Goal: Task Accomplishment & Management: Manage account settings

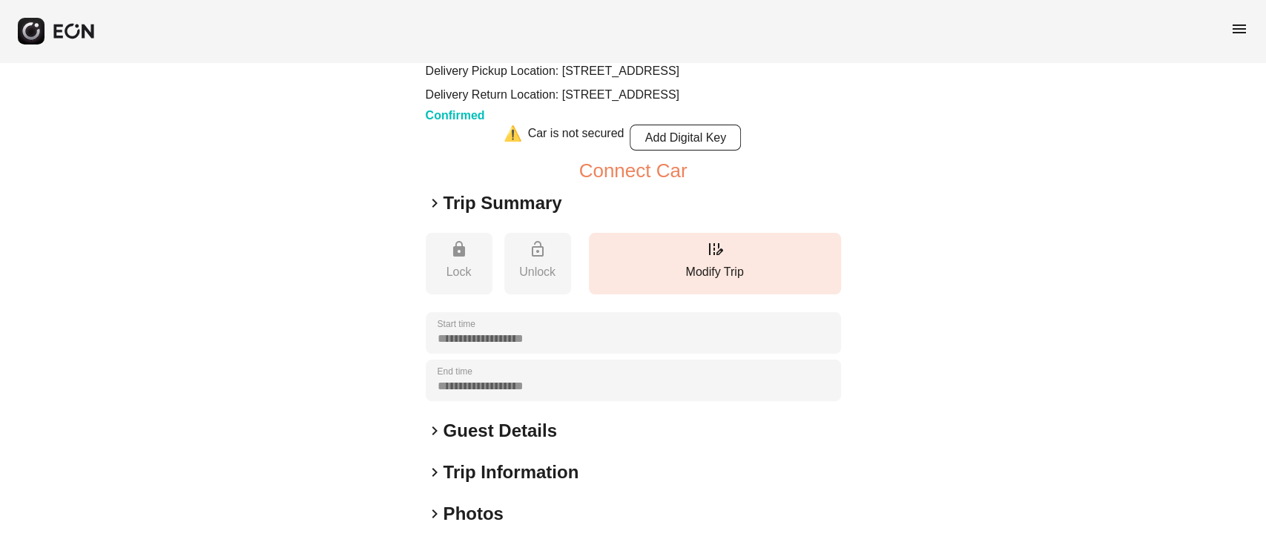
scroll to position [197, 0]
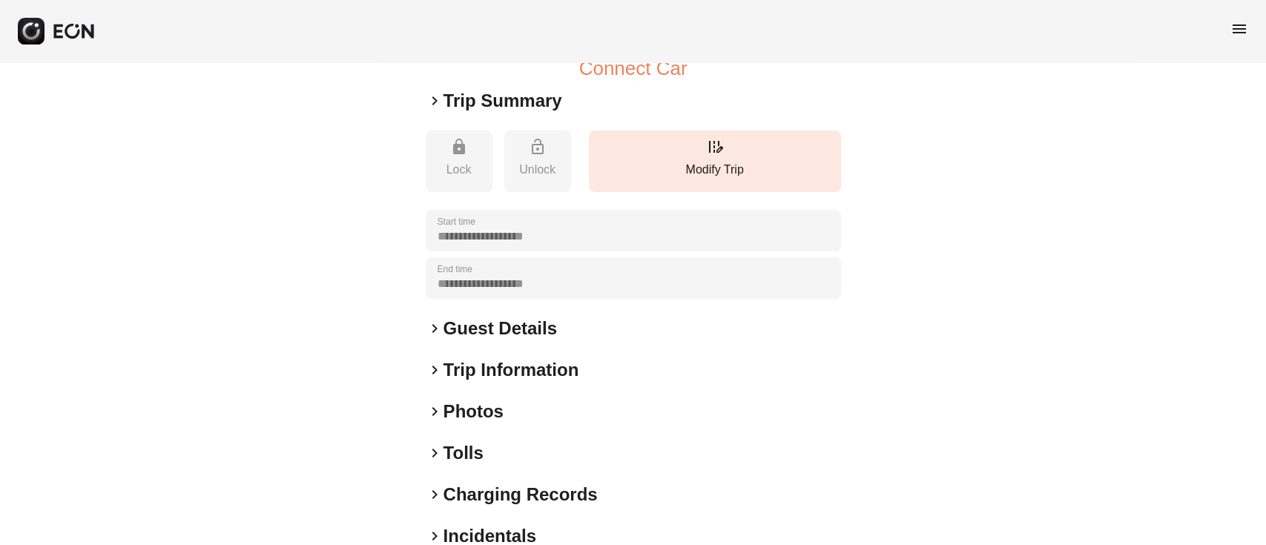
click at [466, 340] on h2 "Guest Details" at bounding box center [499, 329] width 113 height 24
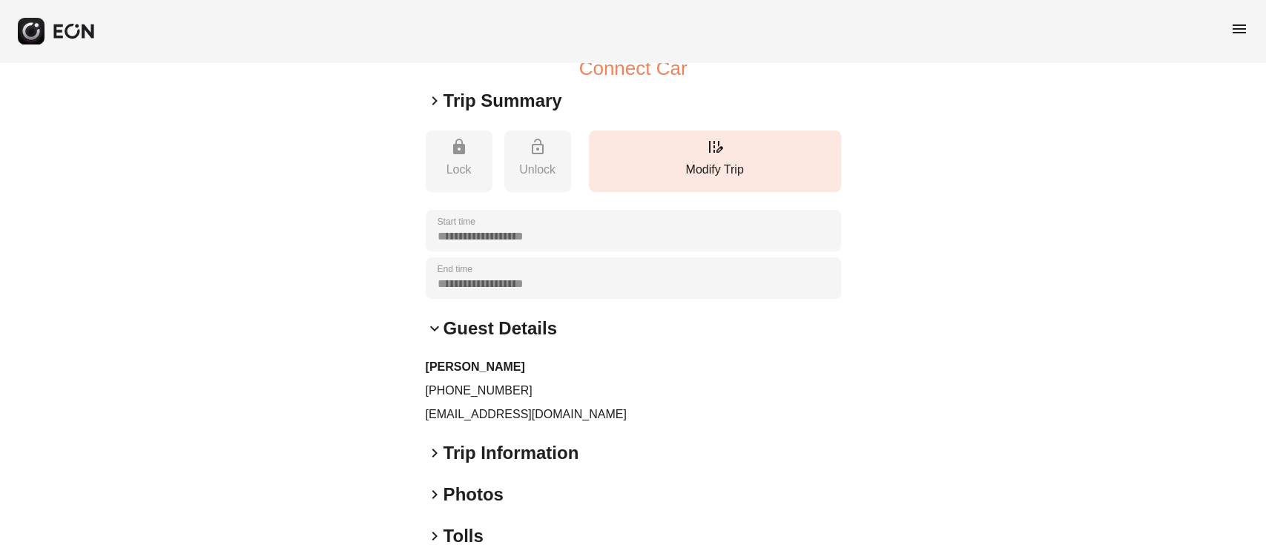
click at [168, 79] on div "**********" at bounding box center [633, 285] width 1266 height 841
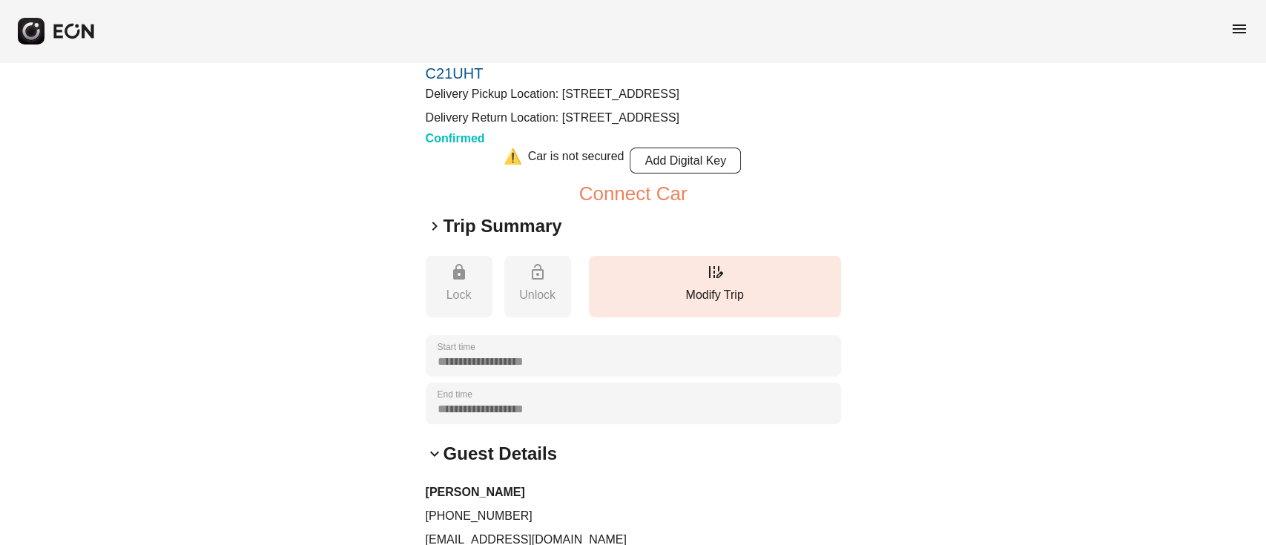
scroll to position [99, 0]
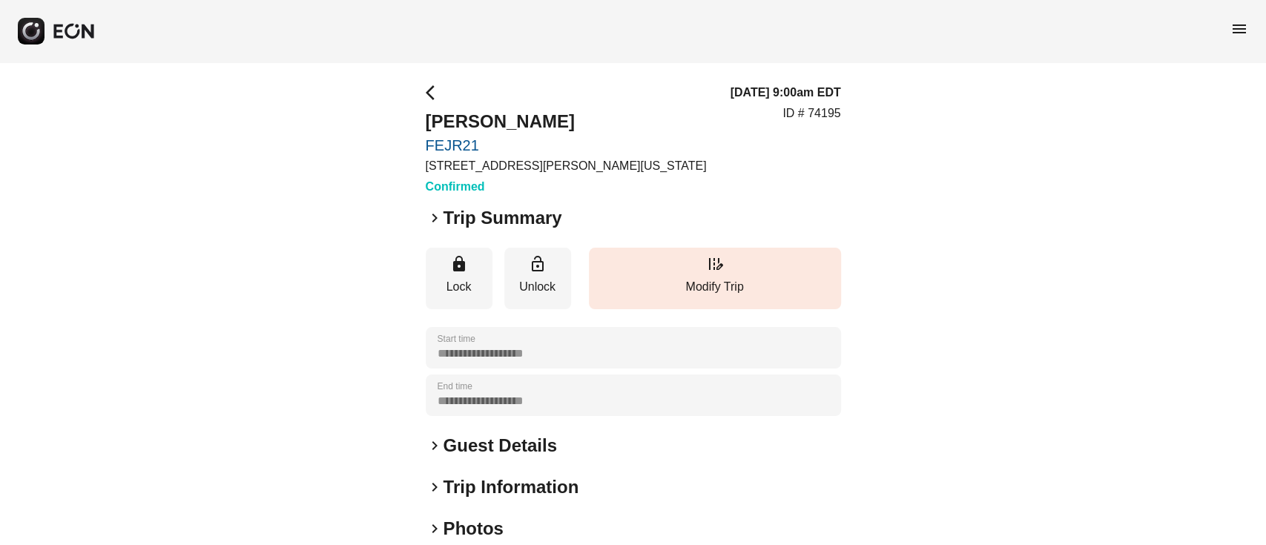
click at [504, 441] on h2 "Guest Details" at bounding box center [499, 446] width 113 height 24
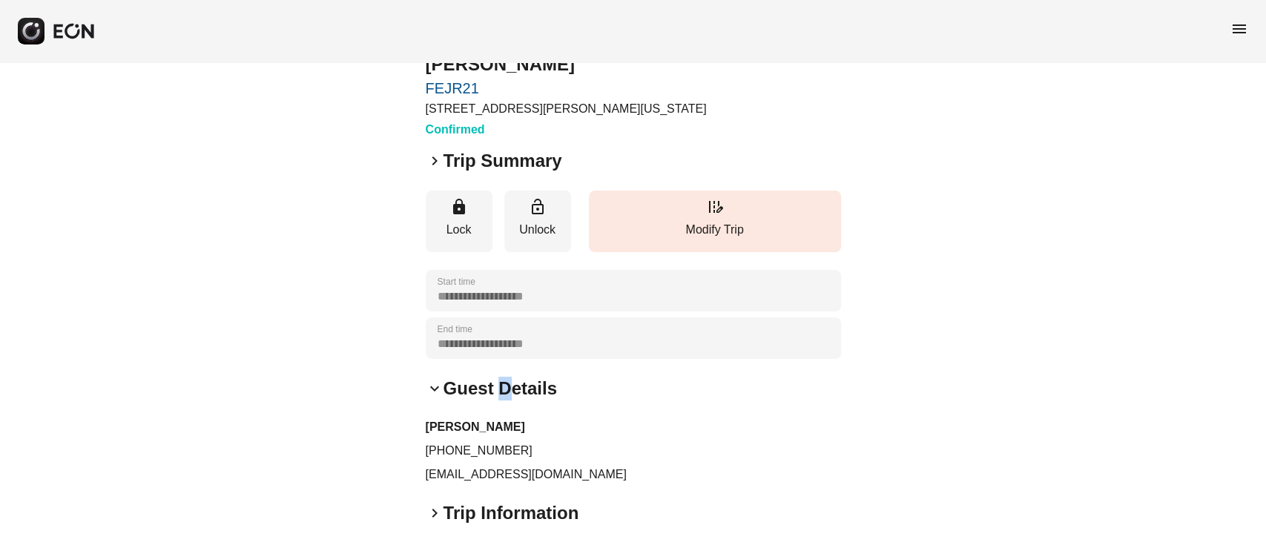
scroll to position [99, 0]
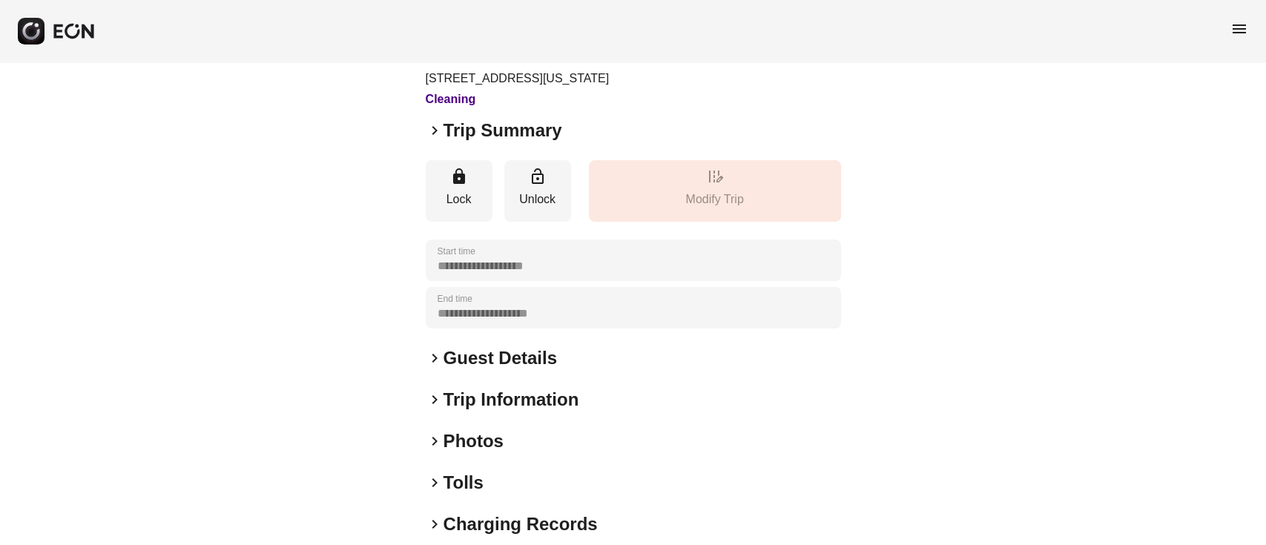
scroll to position [195, 0]
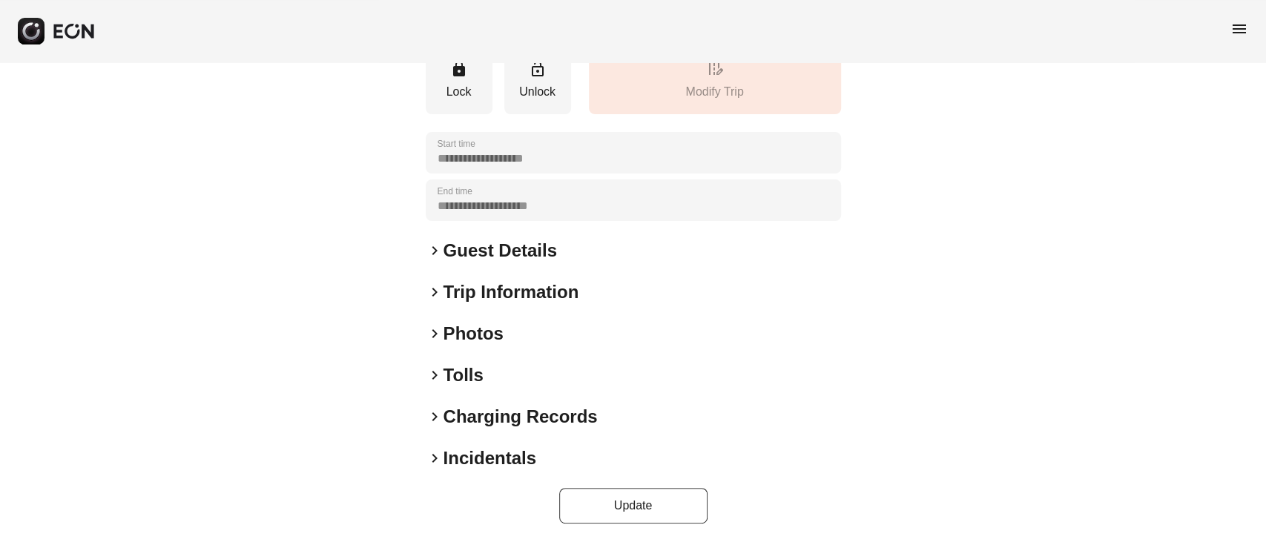
click at [482, 335] on h2 "Photos" at bounding box center [473, 334] width 60 height 24
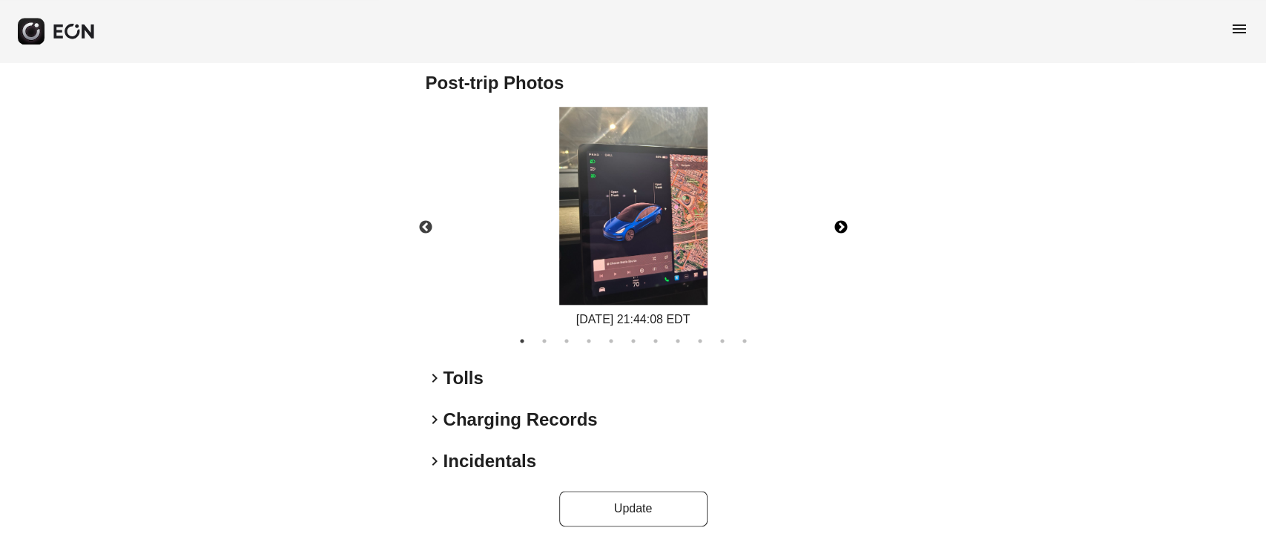
scroll to position [949, 0]
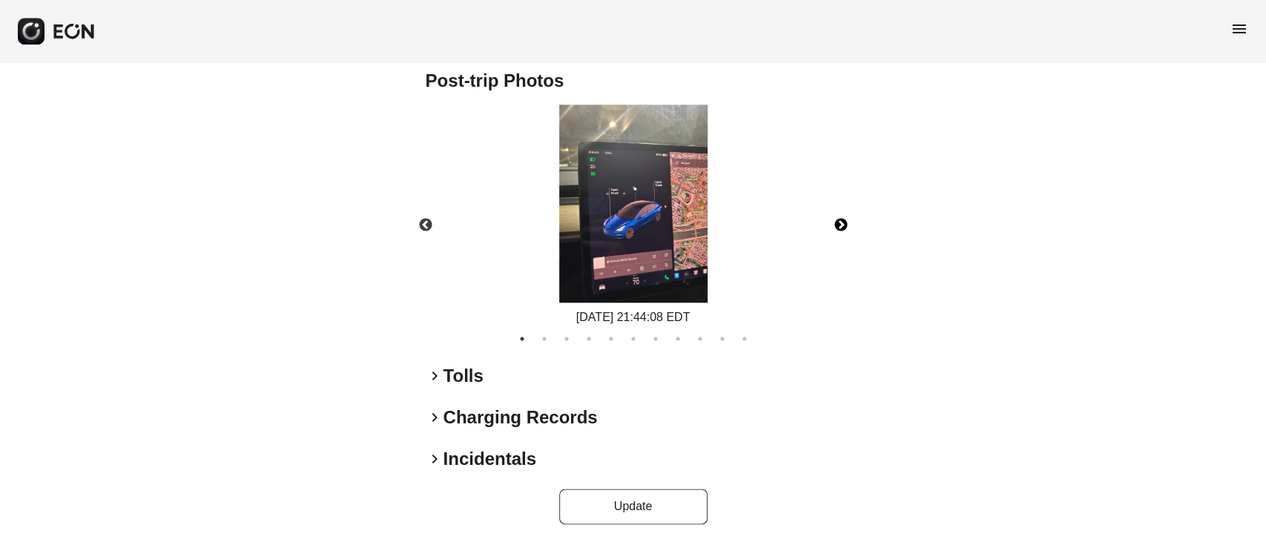
click at [846, 224] on button "Next" at bounding box center [841, 225] width 52 height 52
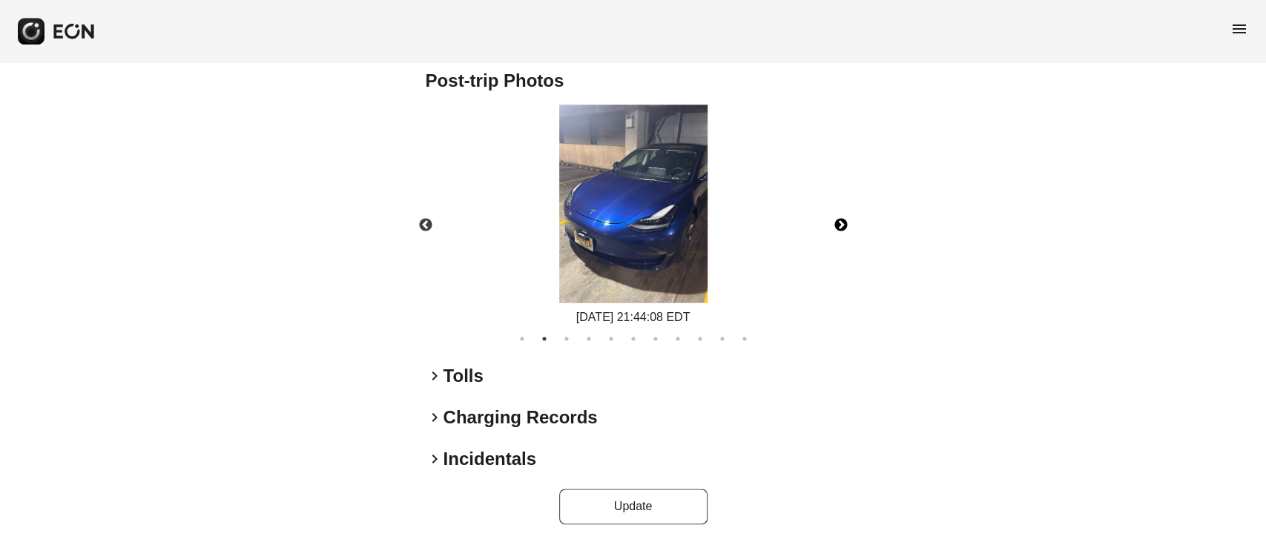
click at [844, 216] on button "Next" at bounding box center [841, 225] width 52 height 52
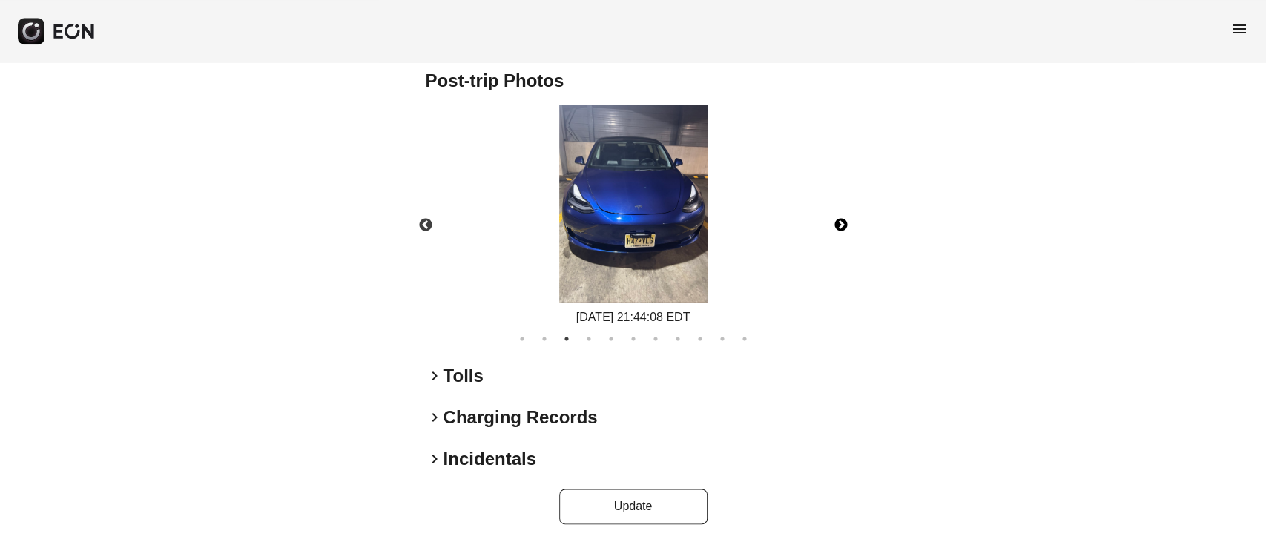
click at [839, 215] on button "Next" at bounding box center [841, 225] width 52 height 52
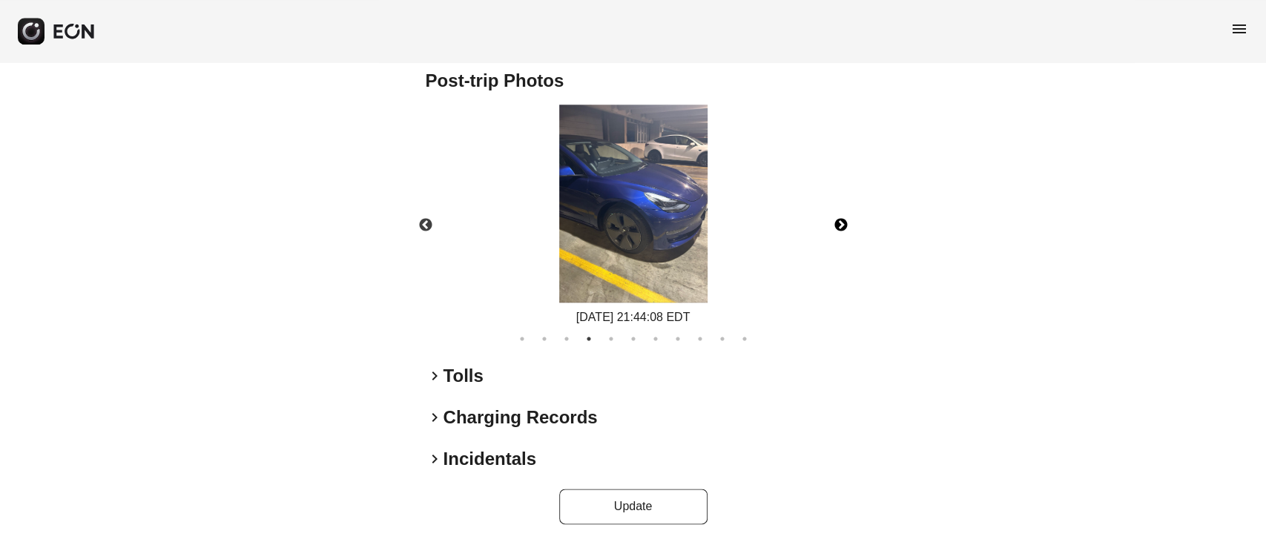
click at [839, 217] on button "Next" at bounding box center [841, 225] width 52 height 52
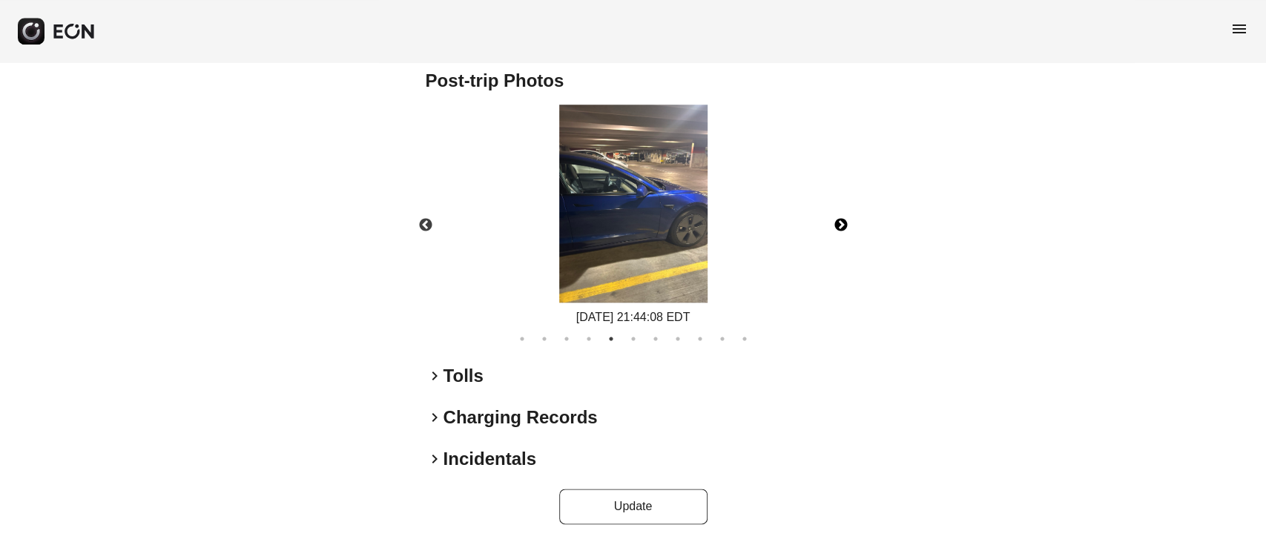
click at [848, 219] on button "Next" at bounding box center [841, 225] width 52 height 52
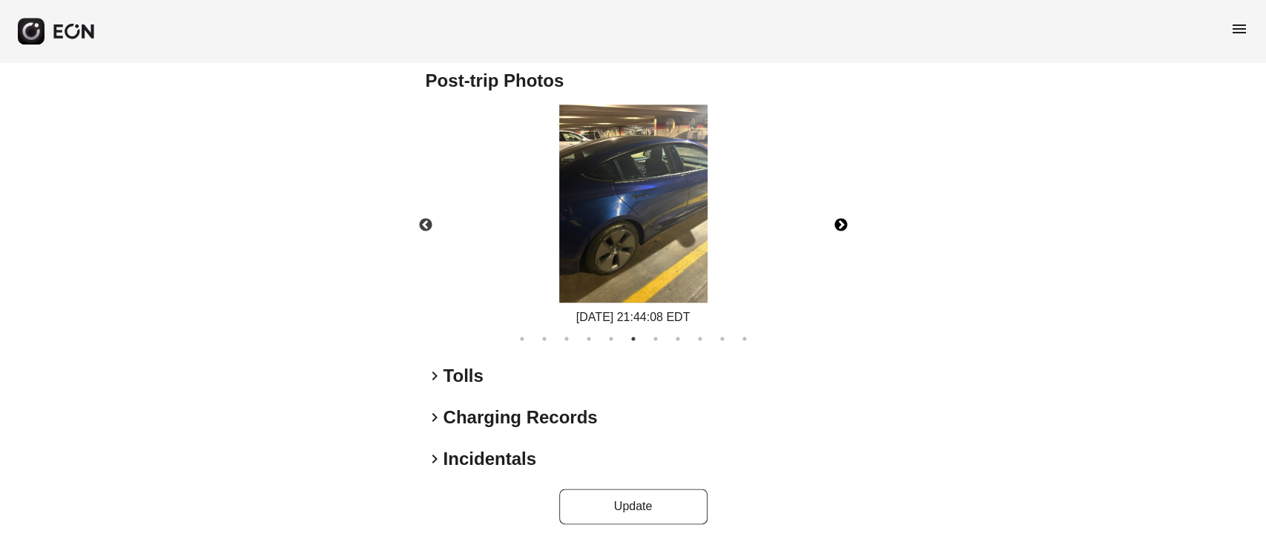
click at [842, 219] on button "Next" at bounding box center [841, 225] width 52 height 52
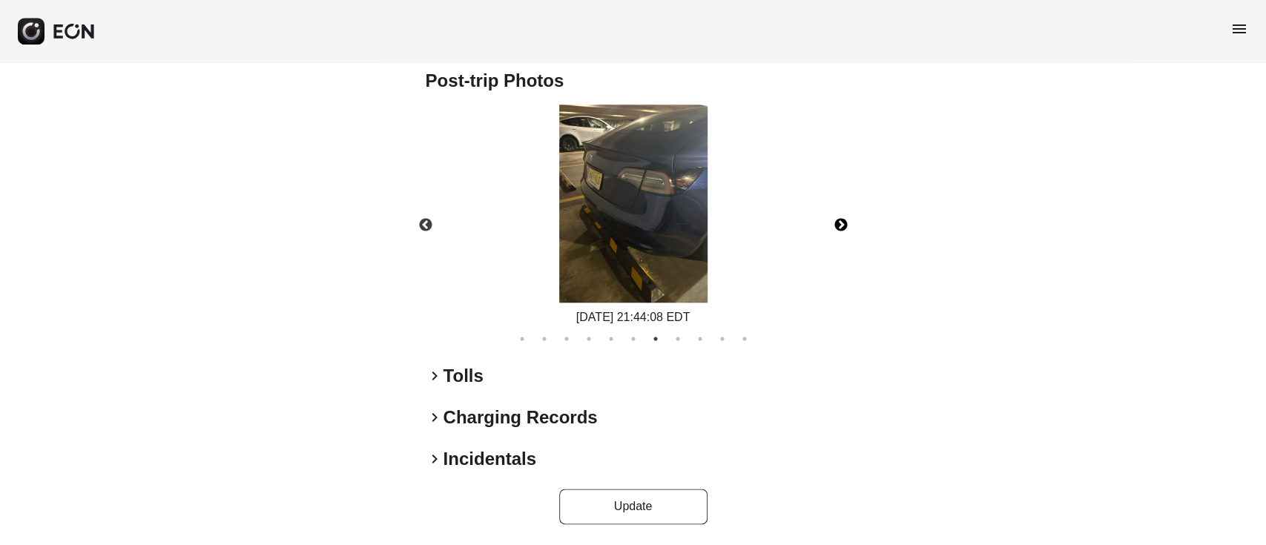
click at [843, 217] on button "Next" at bounding box center [841, 225] width 52 height 52
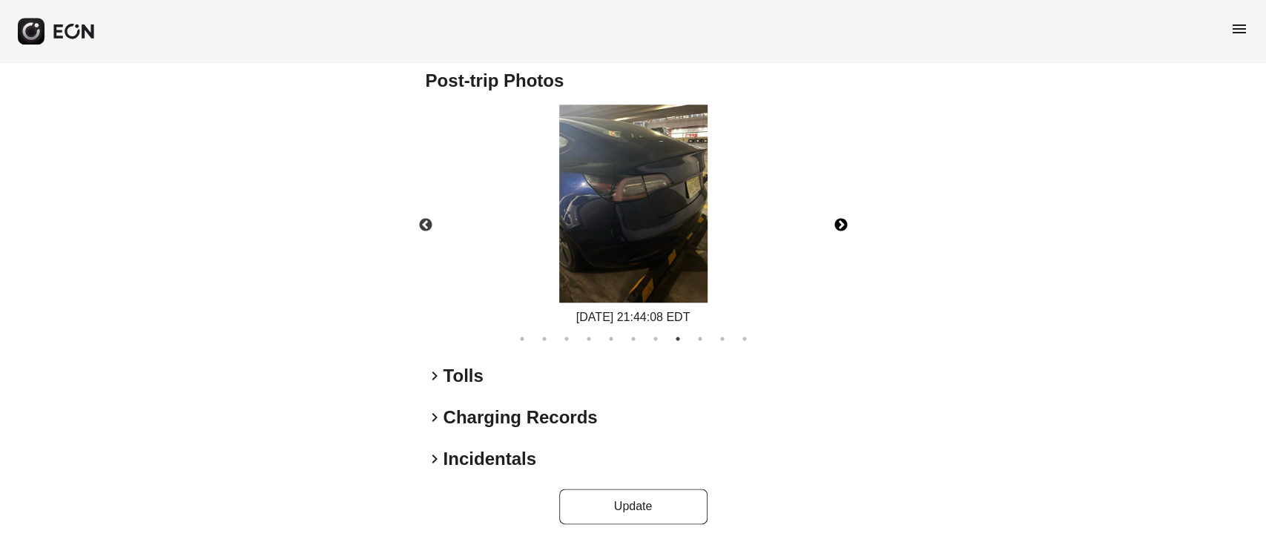
click at [831, 217] on button "Next" at bounding box center [841, 225] width 52 height 52
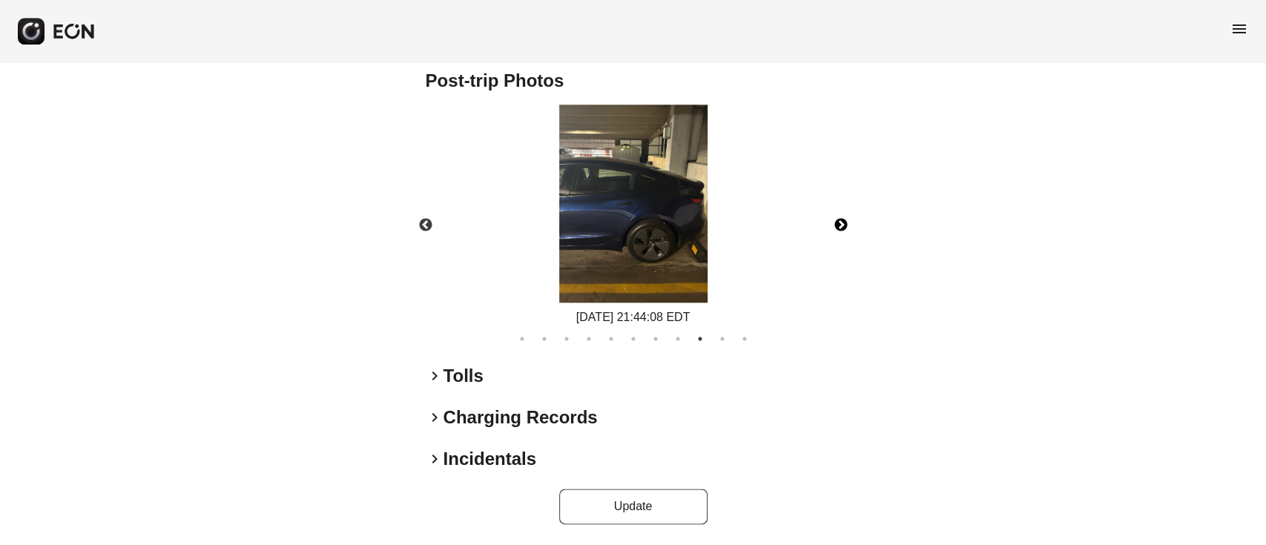
click at [837, 225] on button "Next" at bounding box center [841, 225] width 52 height 52
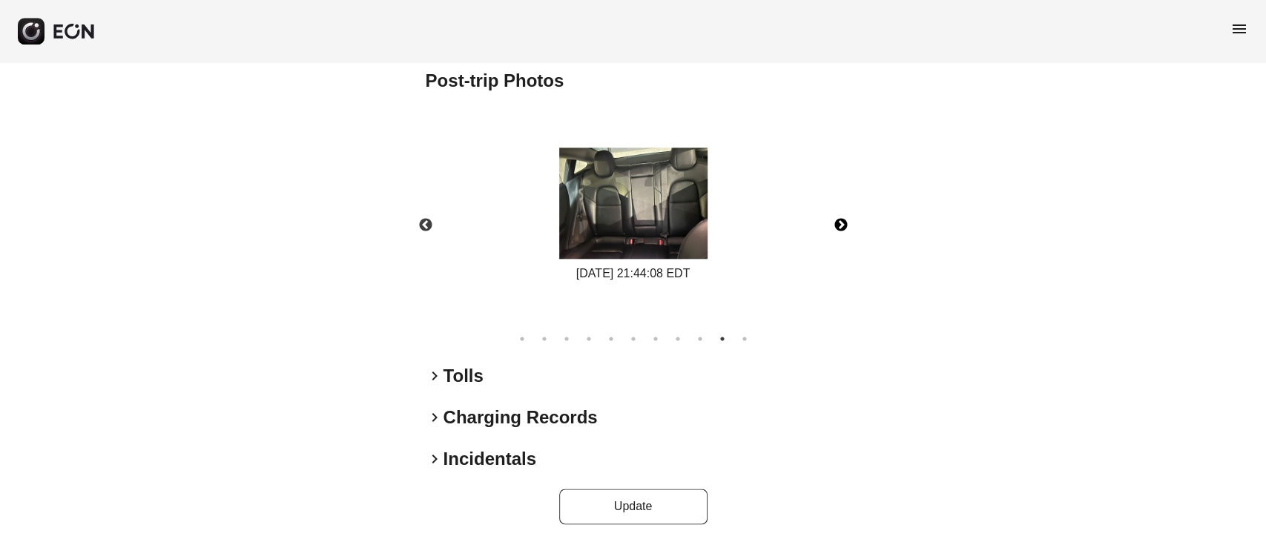
click at [842, 214] on button "Next" at bounding box center [841, 225] width 52 height 52
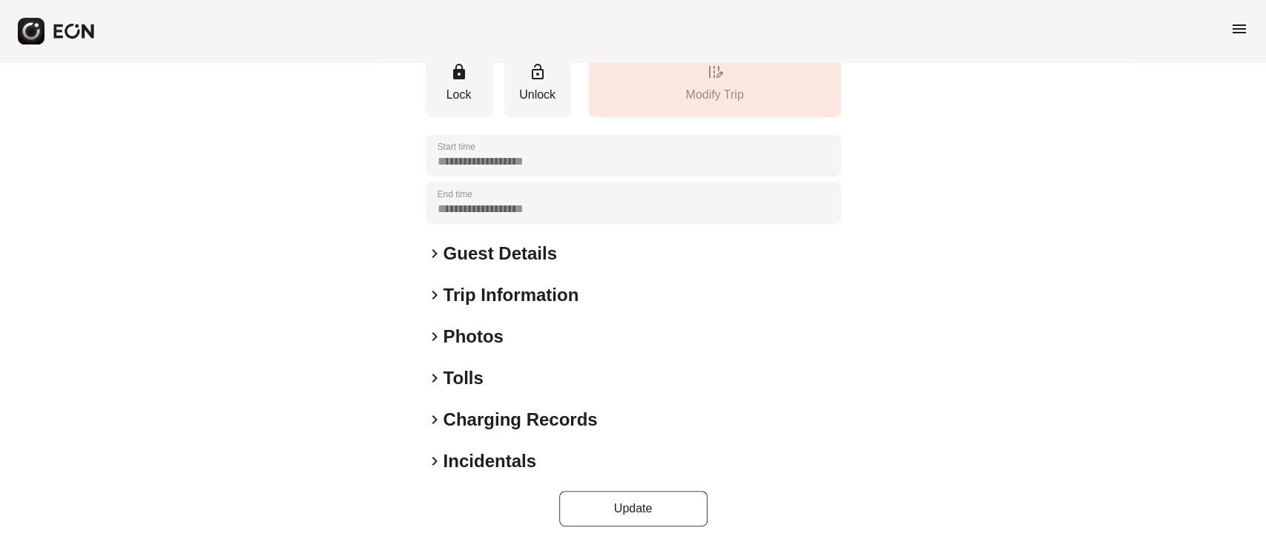
scroll to position [195, 0]
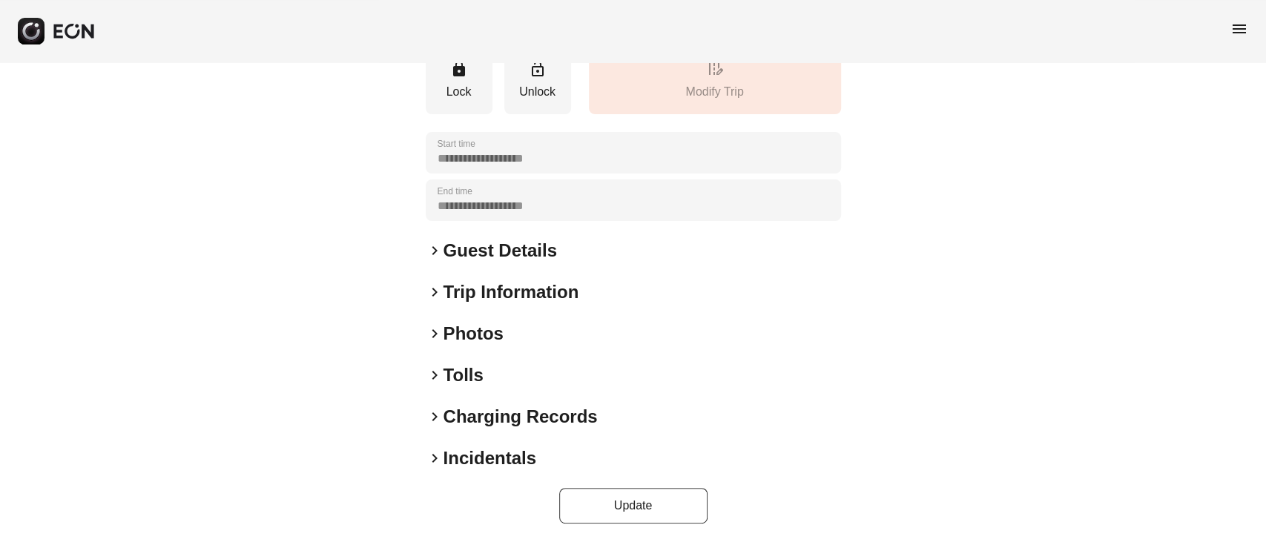
click at [452, 335] on h2 "Photos" at bounding box center [473, 334] width 60 height 24
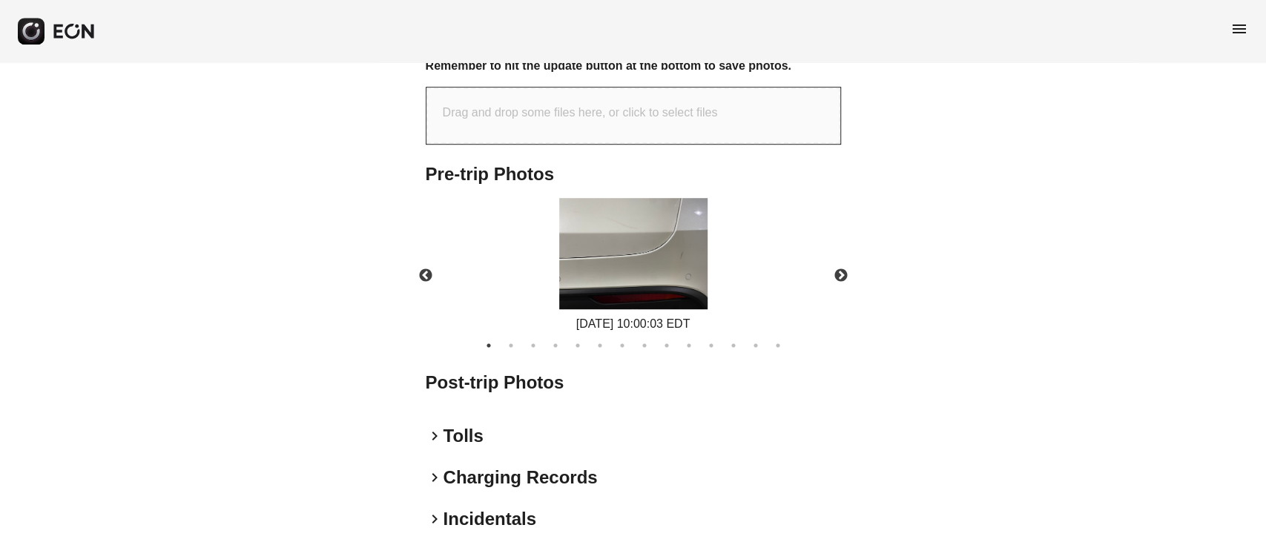
scroll to position [590, 0]
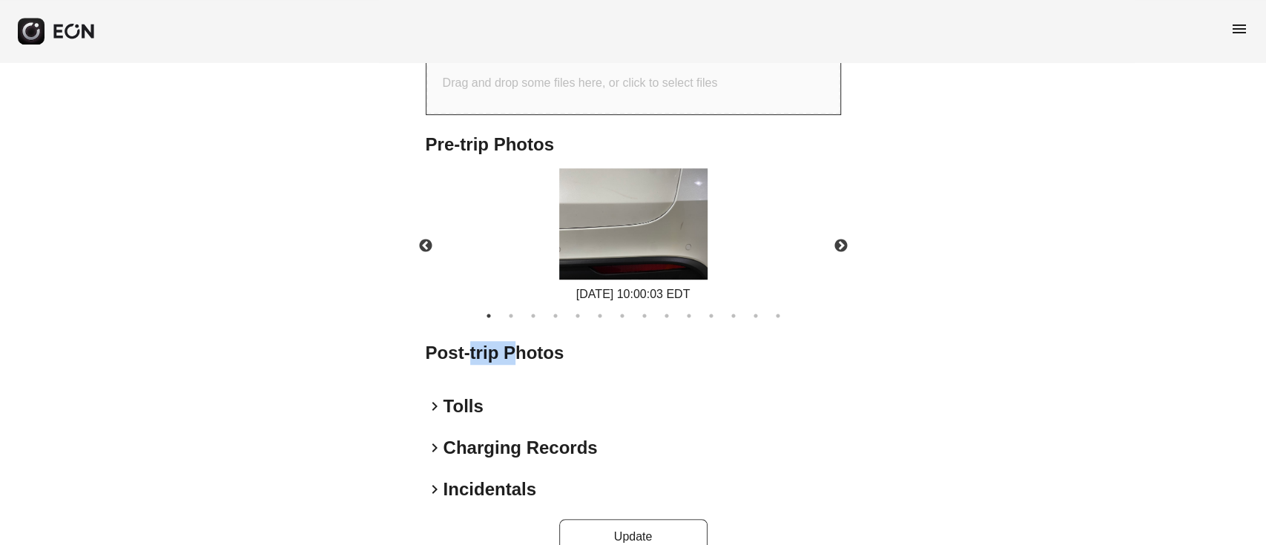
drag, startPoint x: 479, startPoint y: 374, endPoint x: 514, endPoint y: 372, distance: 34.9
click at [513, 372] on div "Post-trip Photos" at bounding box center [633, 359] width 415 height 36
click at [505, 372] on div "Post-trip Photos" at bounding box center [633, 359] width 415 height 36
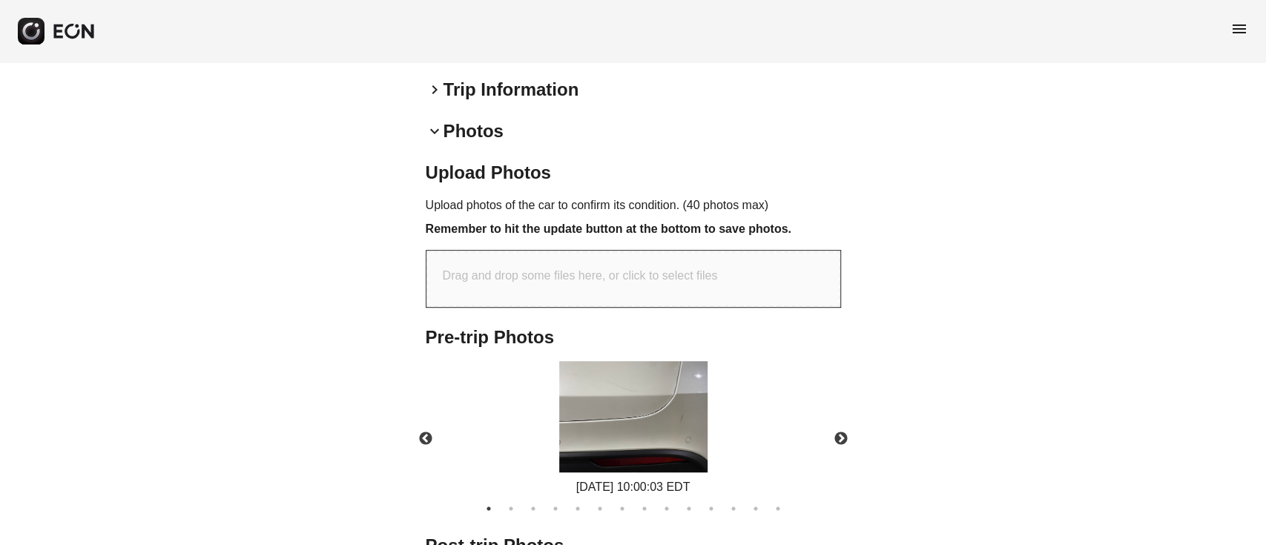
scroll to position [392, 0]
